Goal: Task Accomplishment & Management: Complete application form

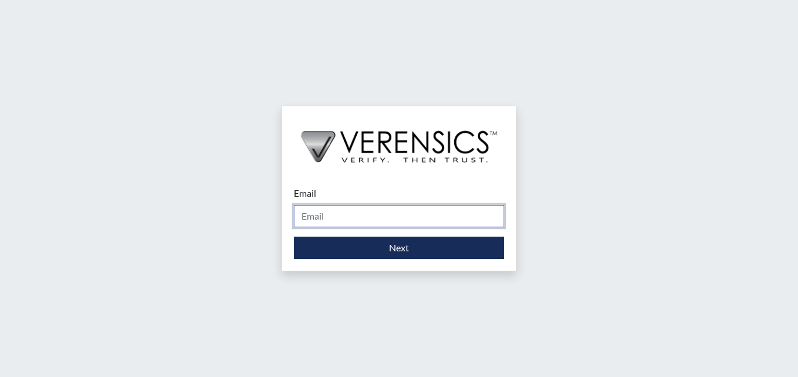
click at [327, 221] on input "Email" at bounding box center [399, 216] width 210 height 22
type input "[PERSON_NAME][EMAIL_ADDRESS][PERSON_NAME][DOMAIN_NAME]"
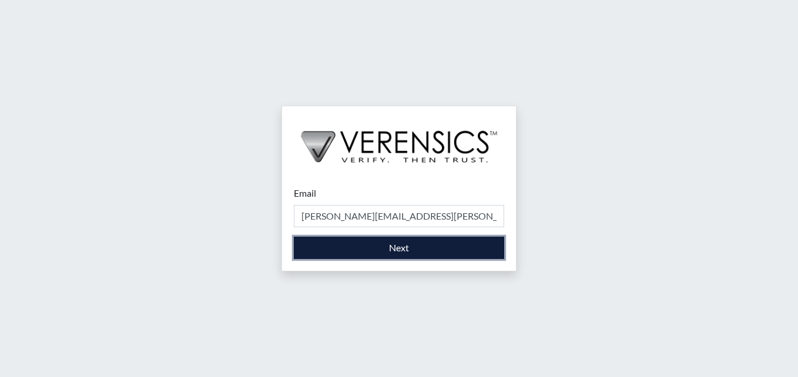
click at [387, 248] on button "Next" at bounding box center [399, 248] width 210 height 22
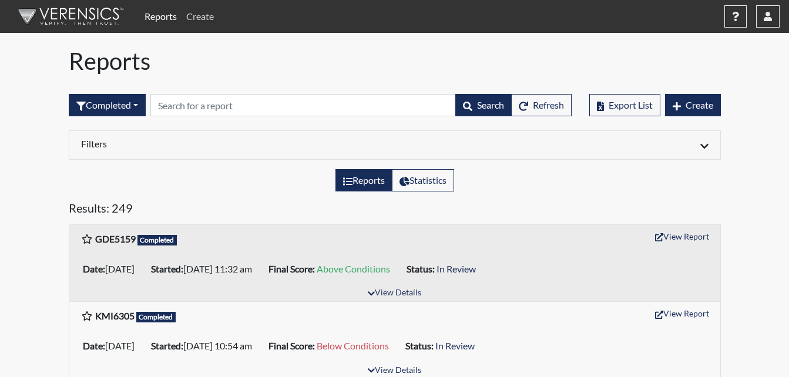
click at [206, 18] on link "Create" at bounding box center [200, 17] width 37 height 24
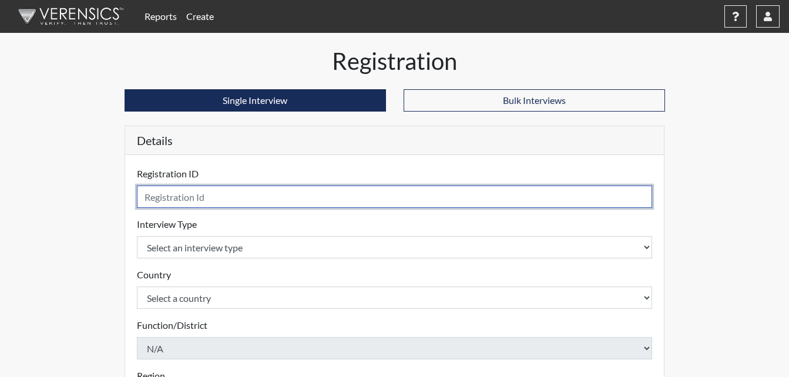
click at [169, 203] on input "text" at bounding box center [395, 197] width 516 height 22
type input "BAH7530"
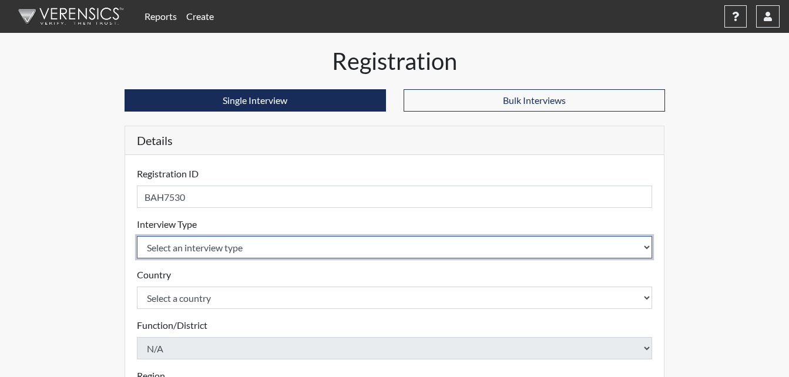
click at [170, 249] on select "Select an interview type Corrections Pre-Employment" at bounding box center [395, 247] width 516 height 22
select select "ff733e93-e1bf-11ea-9c9f-0eff0cf7eb8f"
click at [137, 236] on select "Select an interview type Corrections Pre-Employment" at bounding box center [395, 247] width 516 height 22
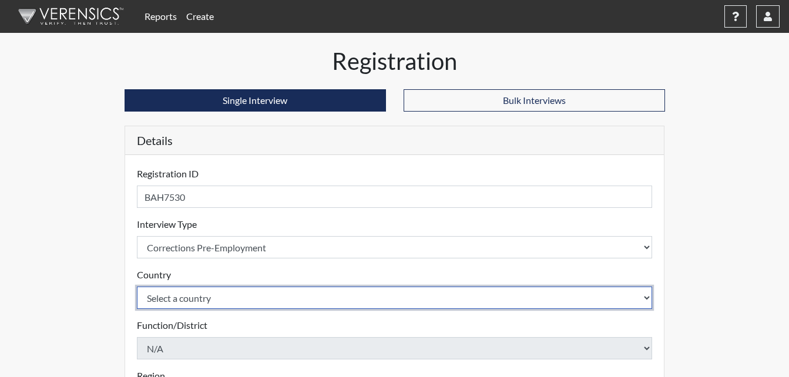
click at [196, 301] on select "Select a country [GEOGRAPHIC_DATA] [GEOGRAPHIC_DATA]" at bounding box center [395, 298] width 516 height 22
select select "united-states-of-[GEOGRAPHIC_DATA]"
click at [137, 287] on select "Select a country [GEOGRAPHIC_DATA] [GEOGRAPHIC_DATA]" at bounding box center [395, 298] width 516 height 22
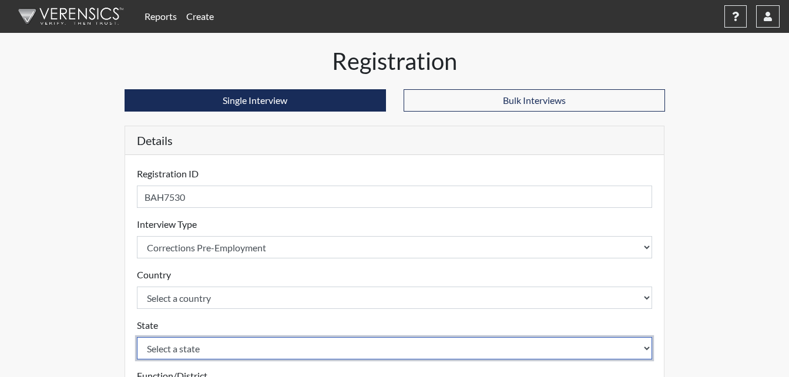
click at [250, 352] on select "Select a state [US_STATE] [US_STATE] [US_STATE] [US_STATE] [US_STATE] [US_STATE…" at bounding box center [395, 348] width 516 height 22
select select "GA"
click at [137, 337] on select "Select a state [US_STATE] [US_STATE] [US_STATE] [US_STATE] [US_STATE] [US_STATE…" at bounding box center [395, 348] width 516 height 22
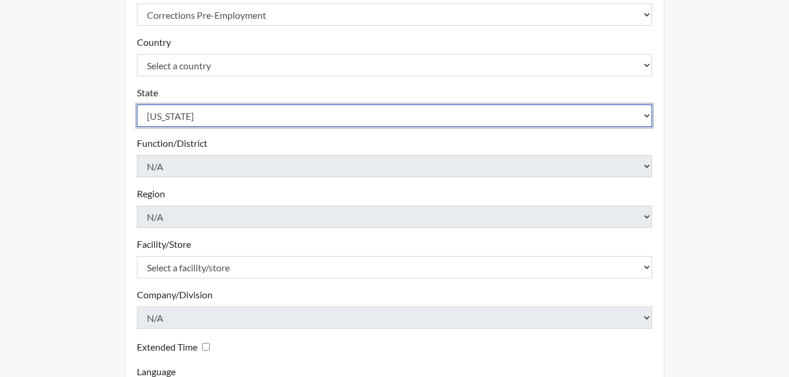
scroll to position [235, 0]
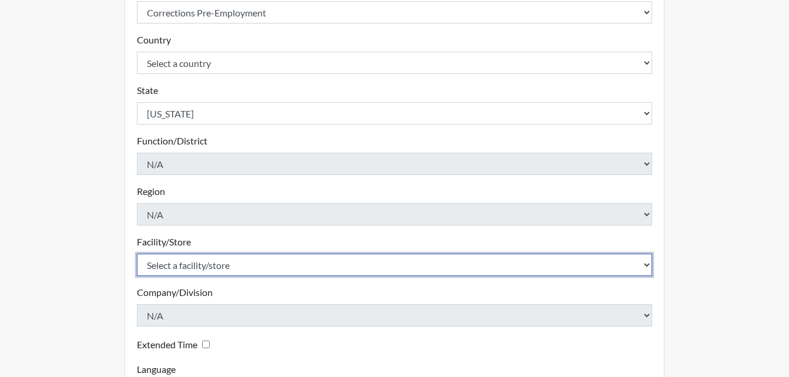
click at [199, 264] on select "Select a facility/store [PERSON_NAME]" at bounding box center [395, 265] width 516 height 22
select select "6cac2b59-3591-4b40-b097-ccfdafc86ef1"
click at [137, 254] on select "Select a facility/store [PERSON_NAME]" at bounding box center [395, 265] width 516 height 22
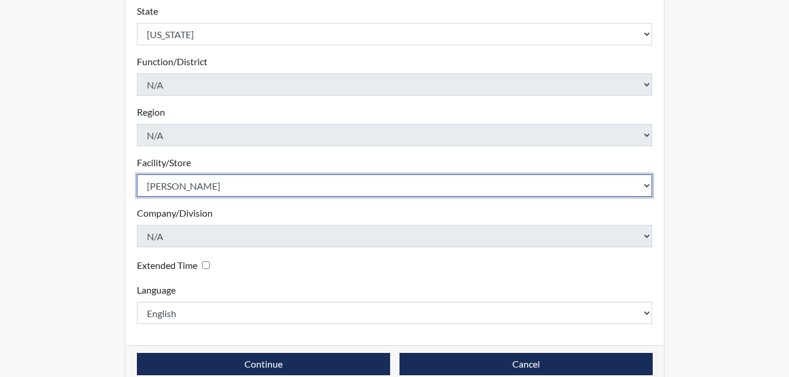
scroll to position [334, 0]
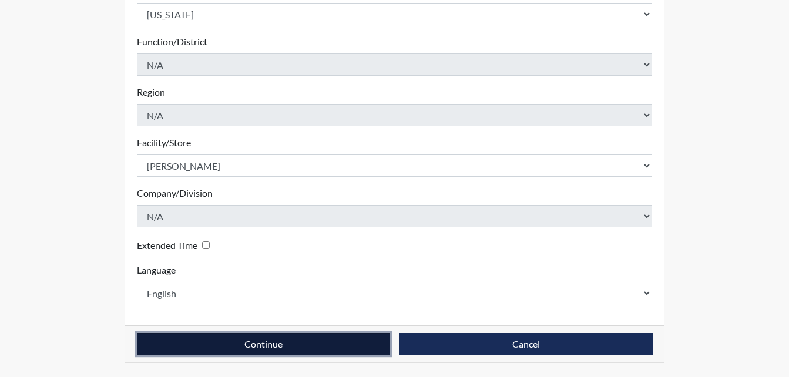
click at [326, 341] on button "Continue" at bounding box center [263, 344] width 253 height 22
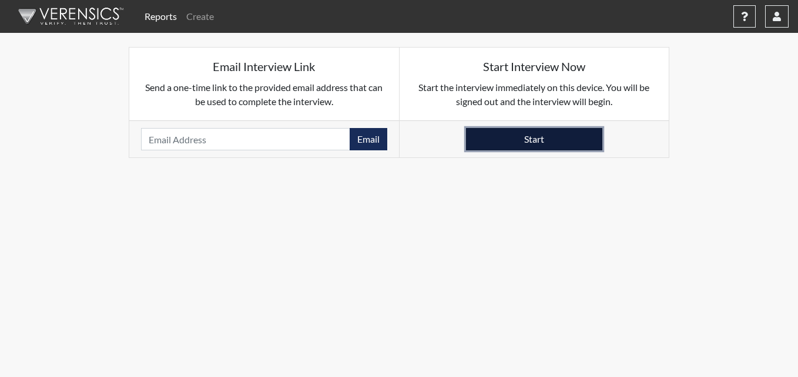
click at [568, 138] on button "Start" at bounding box center [534, 139] width 136 height 22
